Goal: Transaction & Acquisition: Purchase product/service

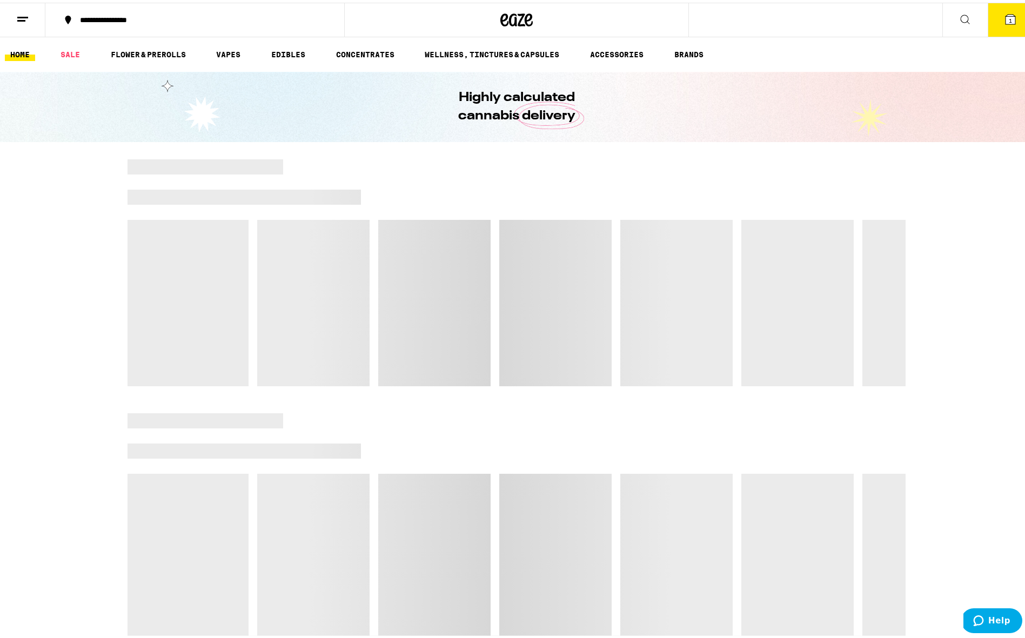
click at [1006, 17] on icon at bounding box center [1010, 17] width 10 height 10
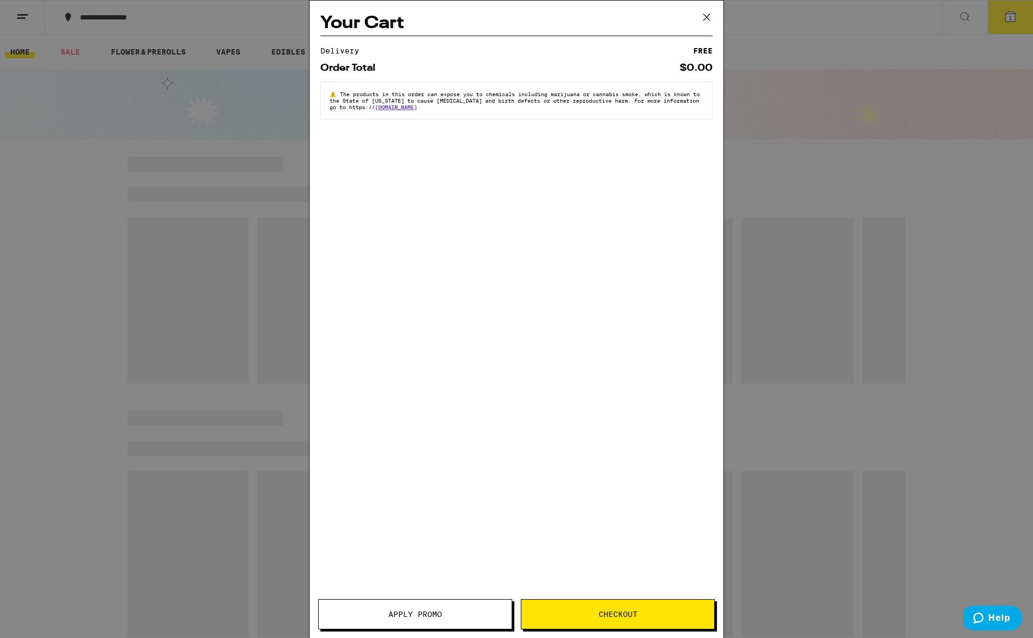
click at [828, 134] on div "Your Cart Delivery FREE Order Total $0.00 ⚠️ The products in this order can exp…" at bounding box center [516, 319] width 1033 height 638
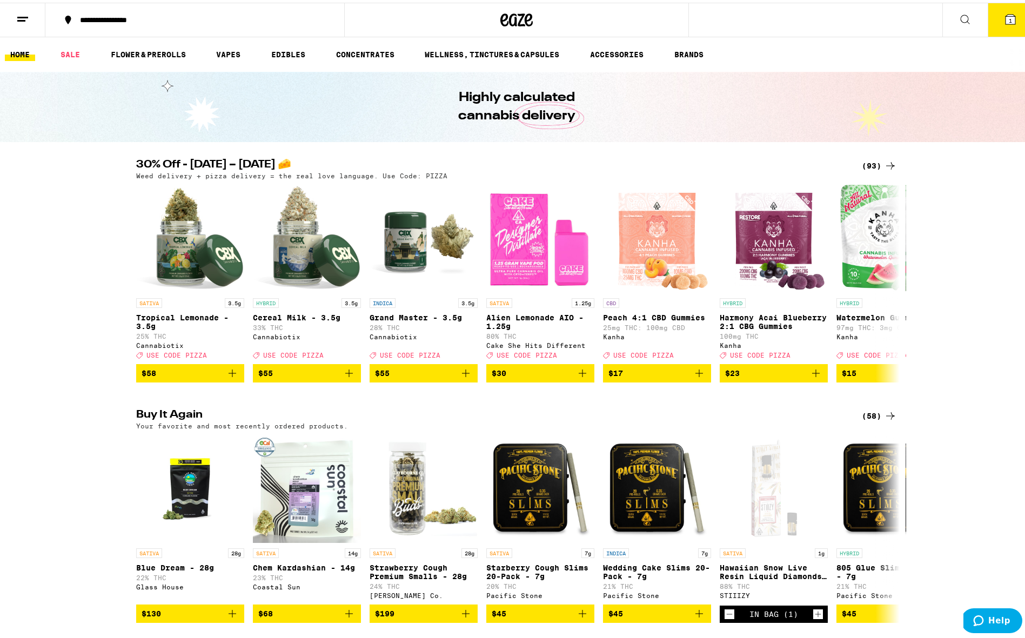
click at [884, 162] on icon at bounding box center [890, 163] width 13 height 13
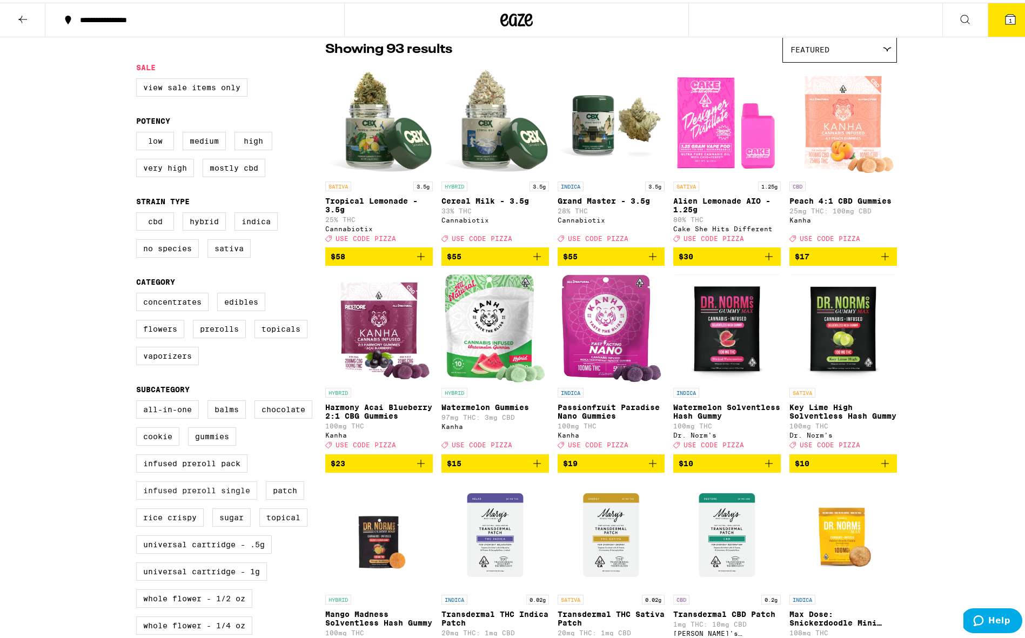
scroll to position [182, 0]
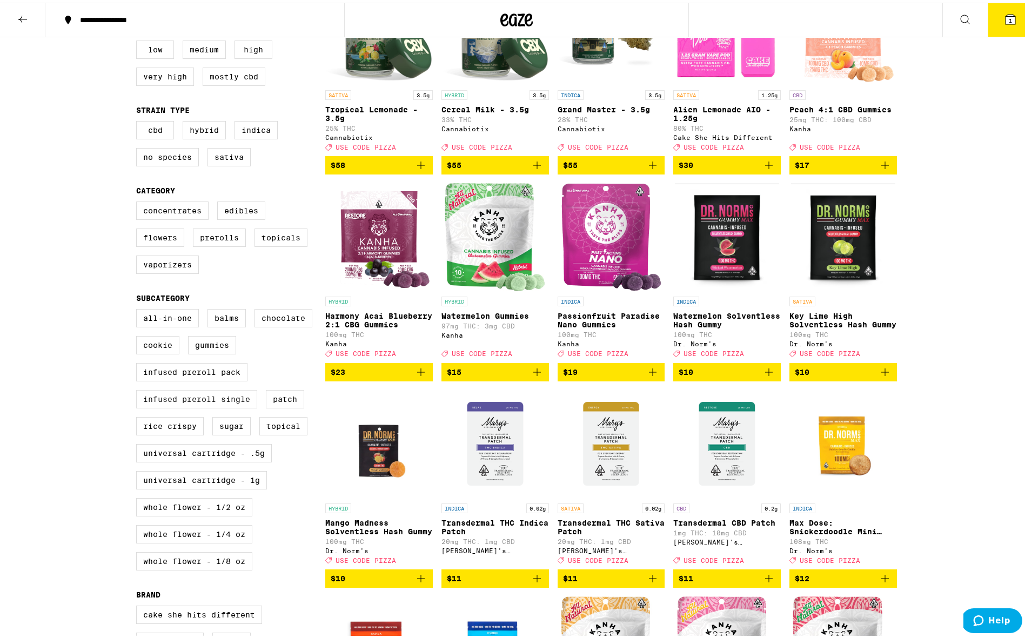
click at [226, 406] on label "Infused Preroll Single" at bounding box center [196, 396] width 121 height 18
click at [139, 308] on input "Infused Preroll Single" at bounding box center [138, 308] width 1 height 1
checkbox input "true"
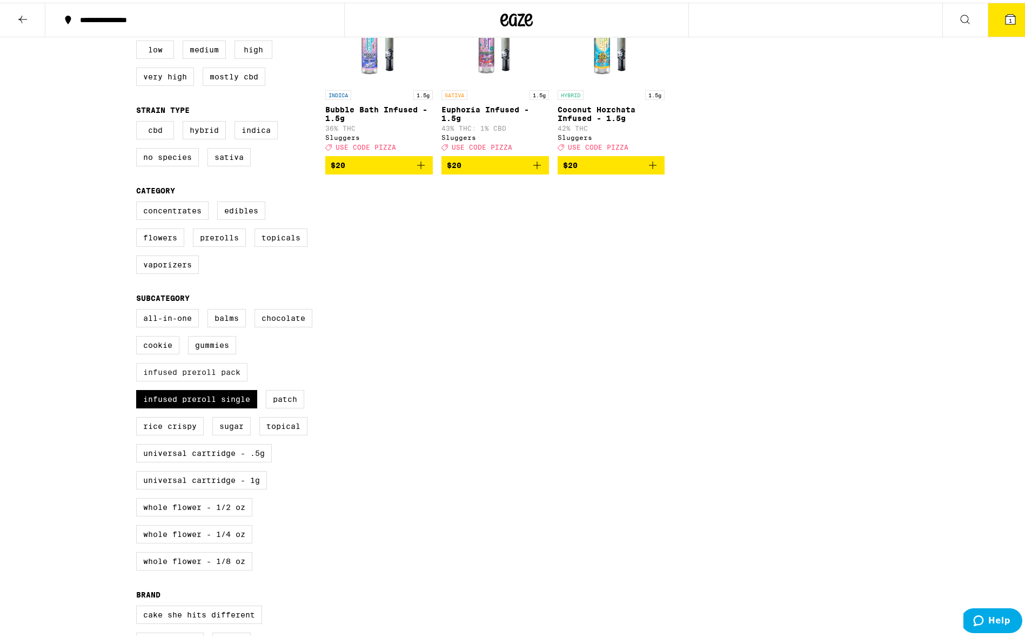
click at [227, 379] on label "Infused Preroll Pack" at bounding box center [191, 369] width 111 height 18
click at [139, 308] on input "Infused Preroll Pack" at bounding box center [138, 308] width 1 height 1
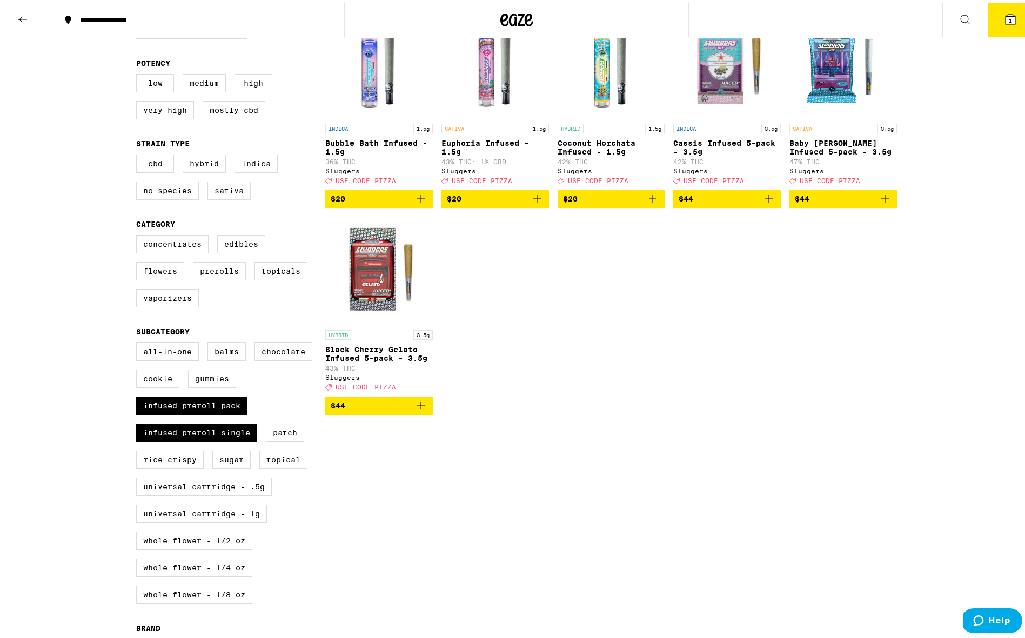
scroll to position [206, 0]
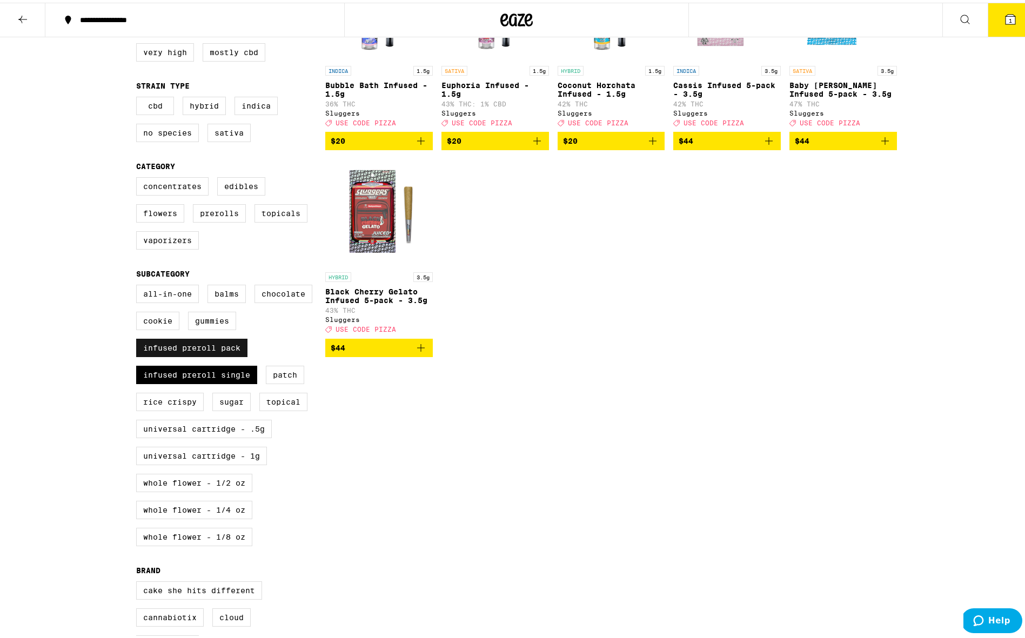
click at [216, 354] on label "Infused Preroll Pack" at bounding box center [191, 345] width 111 height 18
click at [139, 284] on input "Infused Preroll Pack" at bounding box center [138, 284] width 1 height 1
checkbox input "false"
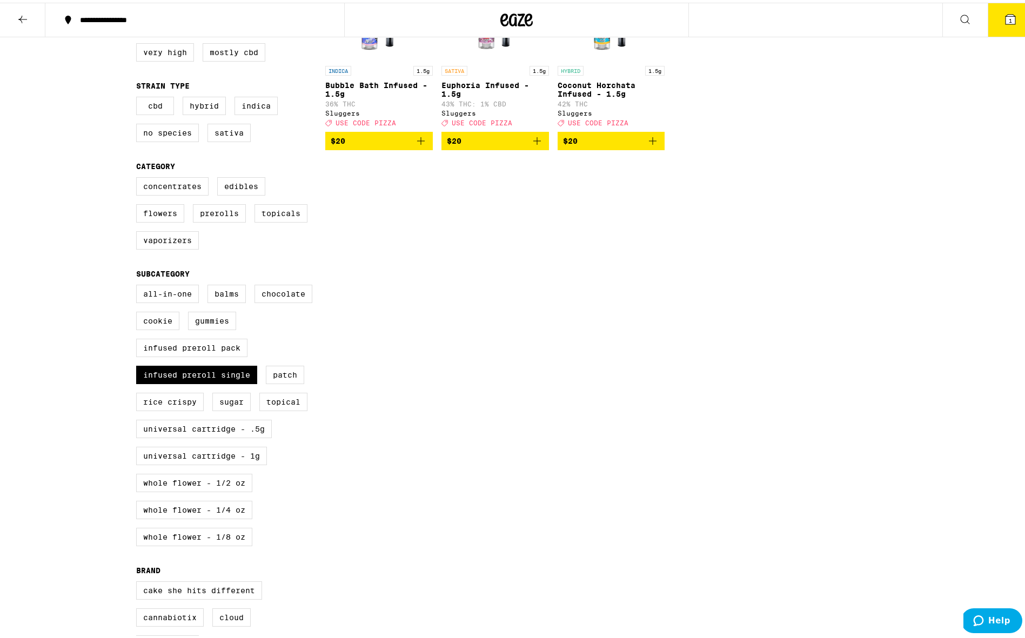
click at [219, 380] on div "All-In-One Balms Chocolate Cookie Gummies Infused Preroll Pack Infused Preroll …" at bounding box center [230, 417] width 189 height 270
click at [227, 381] on label "Infused Preroll Single" at bounding box center [196, 372] width 121 height 18
click at [139, 284] on input "Infused Preroll Single" at bounding box center [138, 284] width 1 height 1
checkbox input "false"
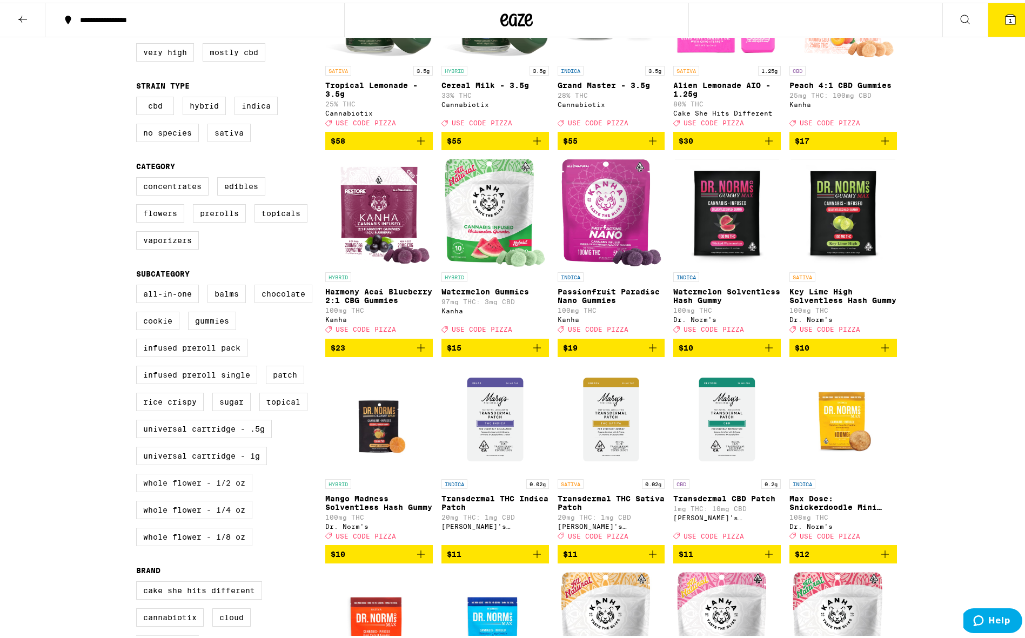
click at [226, 489] on label "Whole Flower - 1/2 oz" at bounding box center [194, 480] width 116 height 18
click at [139, 284] on input "Whole Flower - 1/2 oz" at bounding box center [138, 284] width 1 height 1
checkbox input "true"
